Goal: Task Accomplishment & Management: Manage account settings

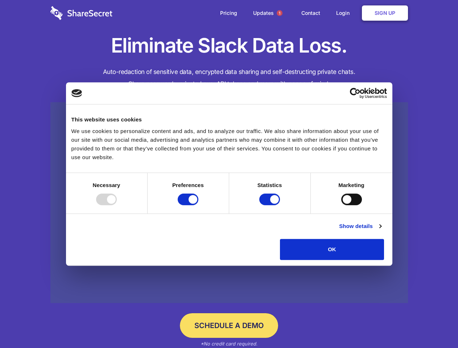
click at [117, 205] on div at bounding box center [106, 200] width 21 height 12
click at [199, 205] on input "Preferences" at bounding box center [188, 200] width 21 height 12
checkbox input "false"
click at [271, 205] on input "Statistics" at bounding box center [269, 200] width 21 height 12
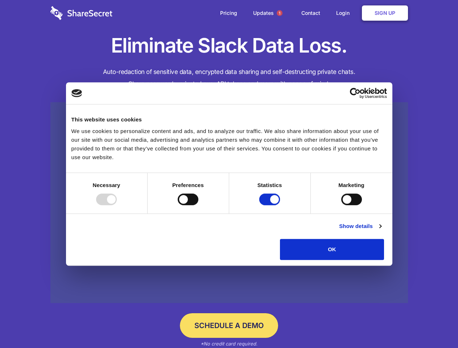
checkbox input "false"
click at [342, 205] on input "Marketing" at bounding box center [352, 200] width 21 height 12
checkbox input "true"
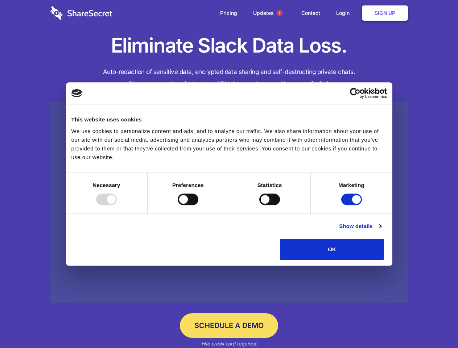
click at [381, 231] on link "Show details" at bounding box center [360, 226] width 42 height 9
